Goal: Task Accomplishment & Management: Manage account settings

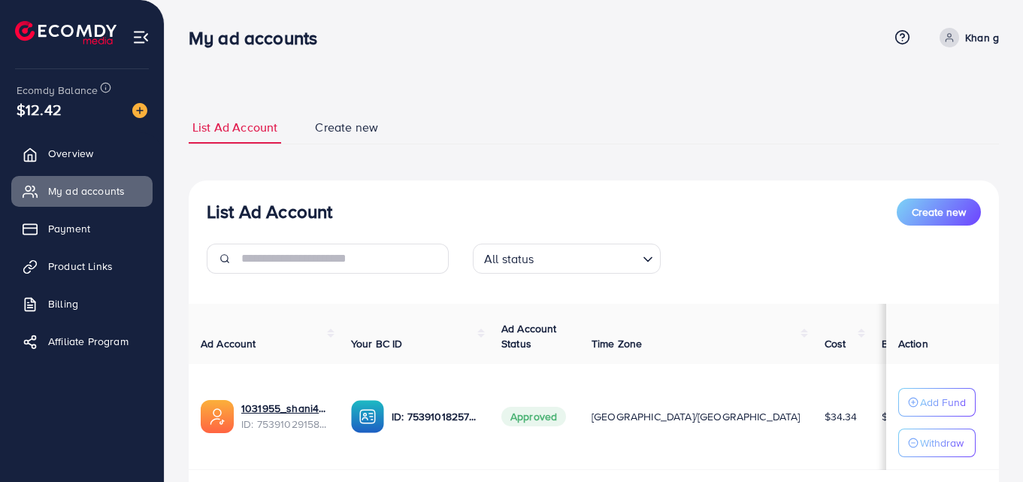
scroll to position [100, 0]
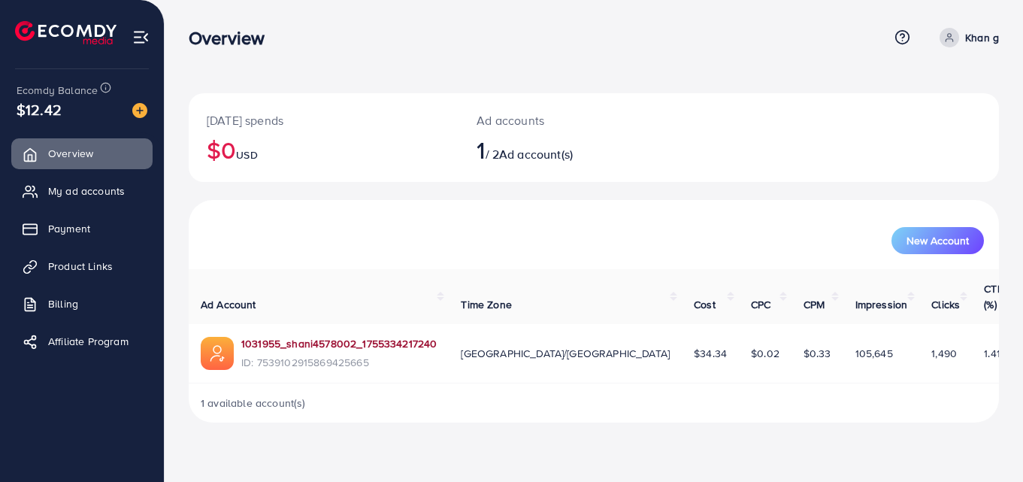
click at [316, 336] on link "1031955_shani4578002_1755334217240" at bounding box center [338, 343] width 195 height 15
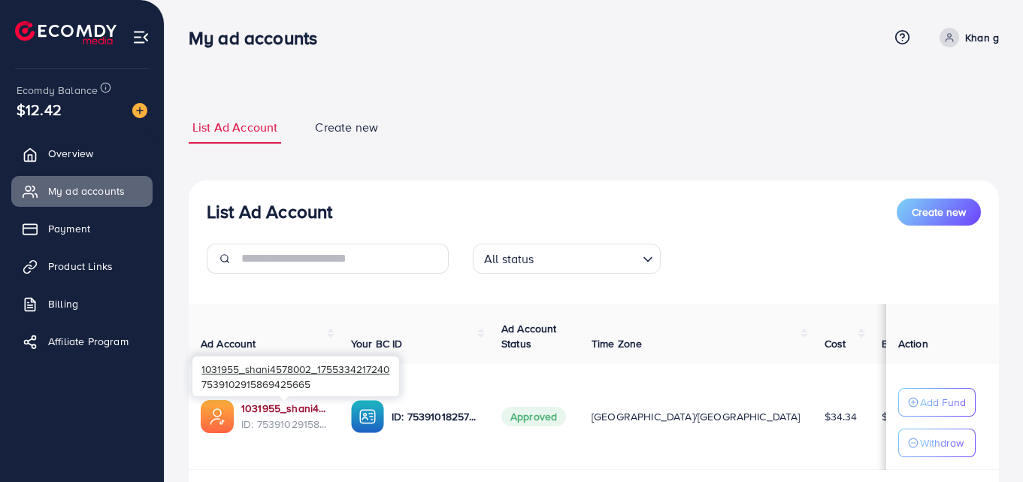
click at [273, 405] on link "1031955_shani4578002_1755334217240" at bounding box center [284, 408] width 86 height 15
